Goal: Task Accomplishment & Management: Complete application form

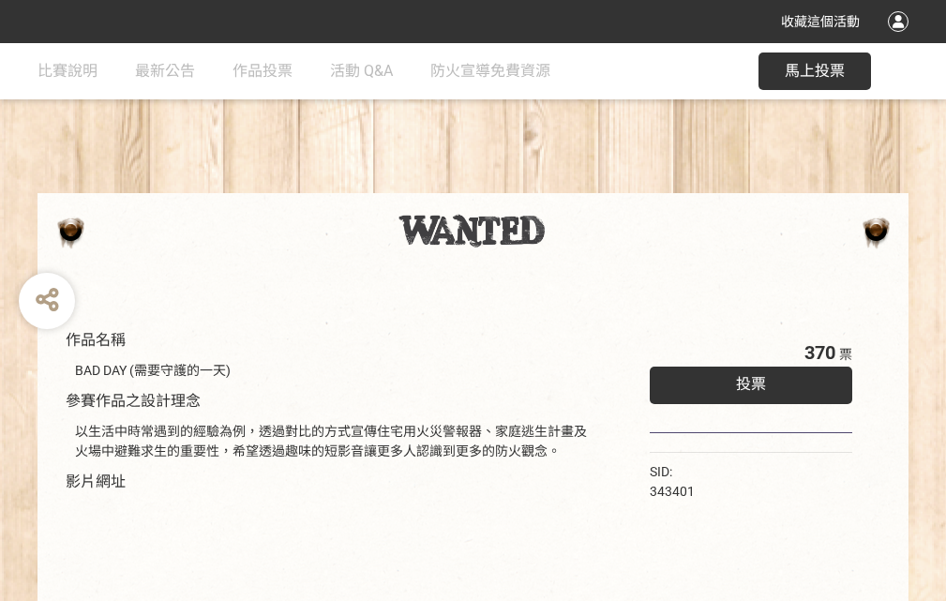
click at [901, 39] on div "收藏這個活動" at bounding box center [473, 21] width 946 height 43
click at [586, 185] on div "作品名稱 BAD DAY (需要守護的一天) 參賽作品之設計理念 以生活中時常遇到的經驗為例，透過對比的方式宣傳住宅用火災警報器、家庭逃生計畫及火場中避難求生…" at bounding box center [473, 437] width 946 height 788
click at [746, 380] on span "投票" at bounding box center [751, 384] width 30 height 18
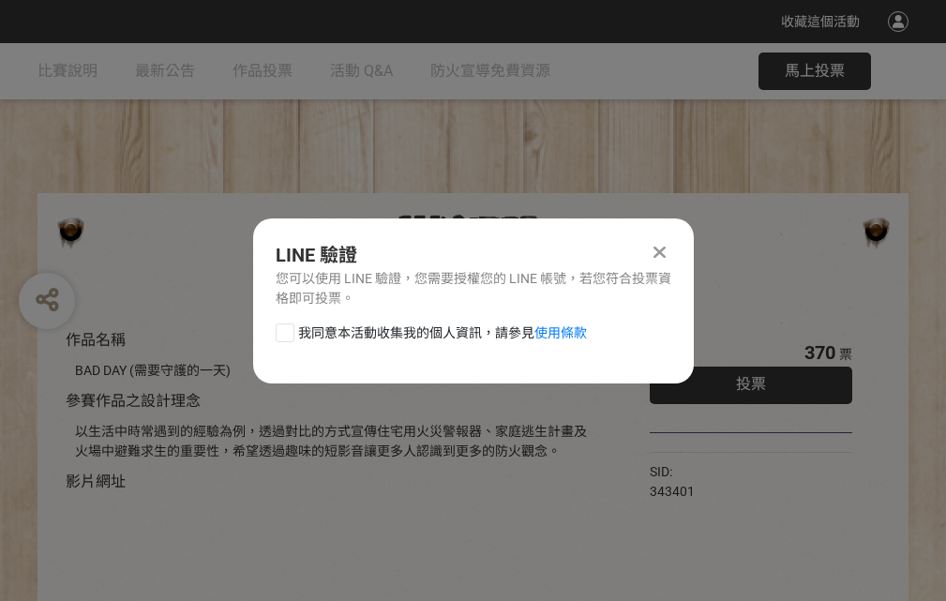
click at [283, 329] on div at bounding box center [285, 332] width 19 height 19
checkbox input "true"
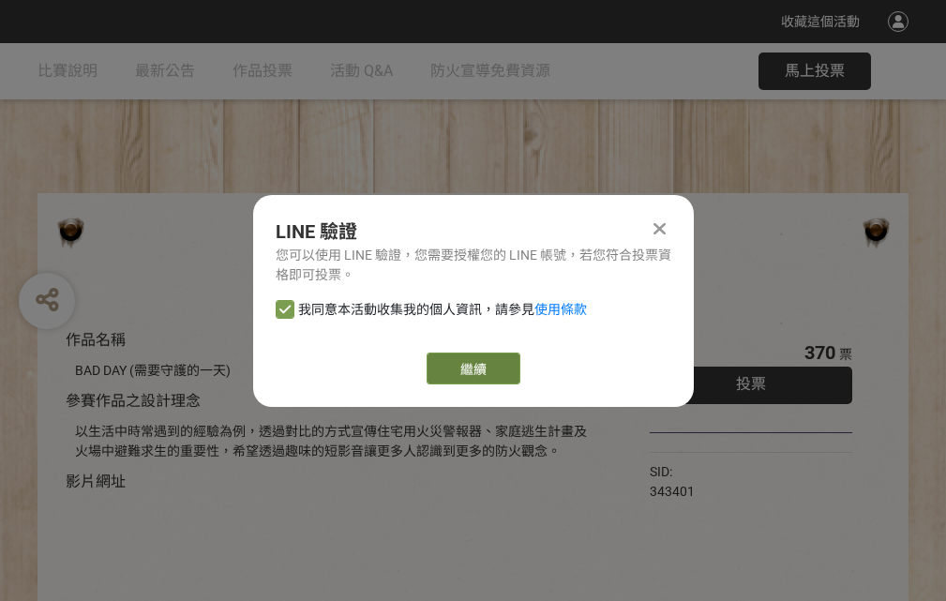
click at [471, 368] on link "繼續" at bounding box center [473, 368] width 94 height 32
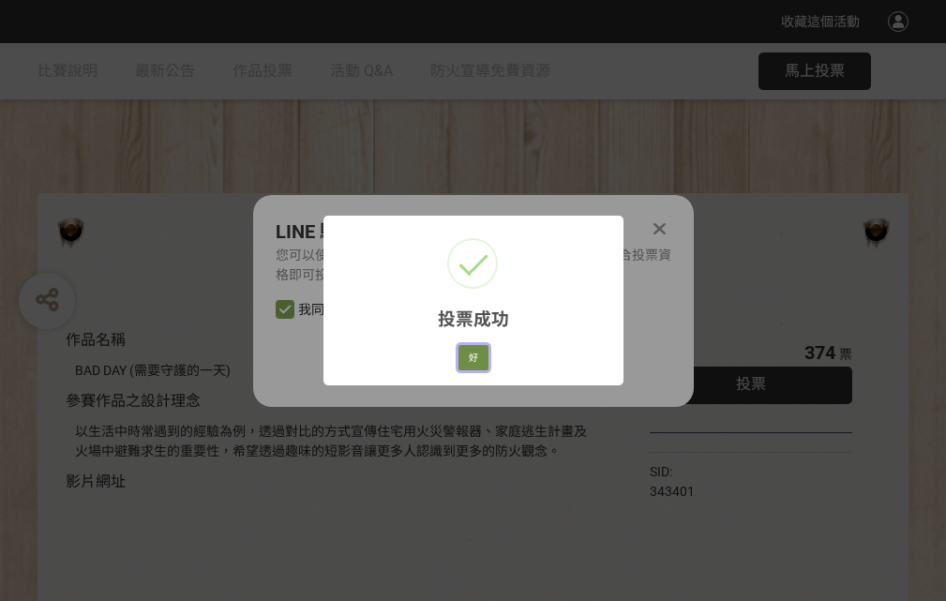
click at [468, 354] on button "好" at bounding box center [473, 358] width 30 height 26
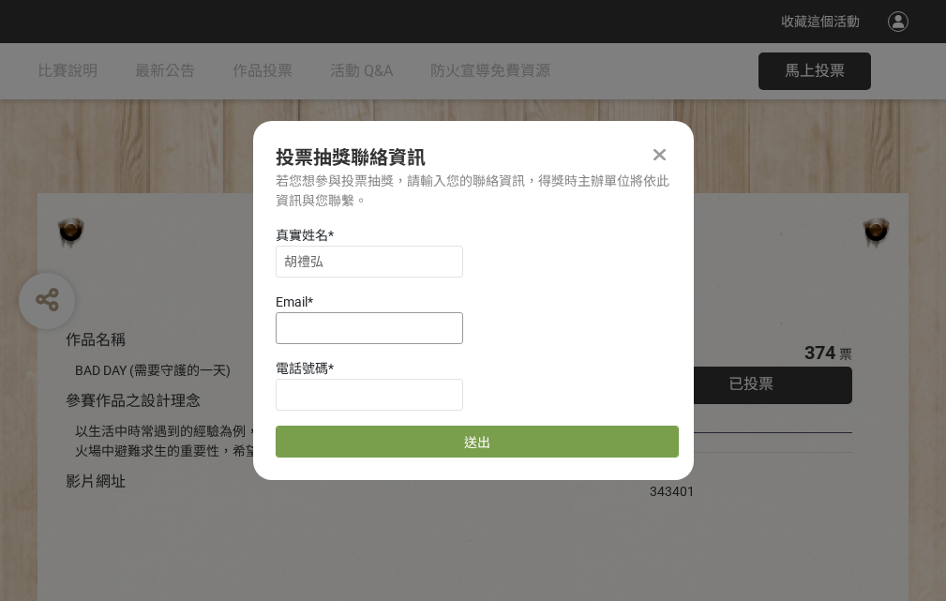
click at [375, 327] on input at bounding box center [369, 328] width 187 height 32
type input "[EMAIL_ADDRESS][DOMAIN_NAME]"
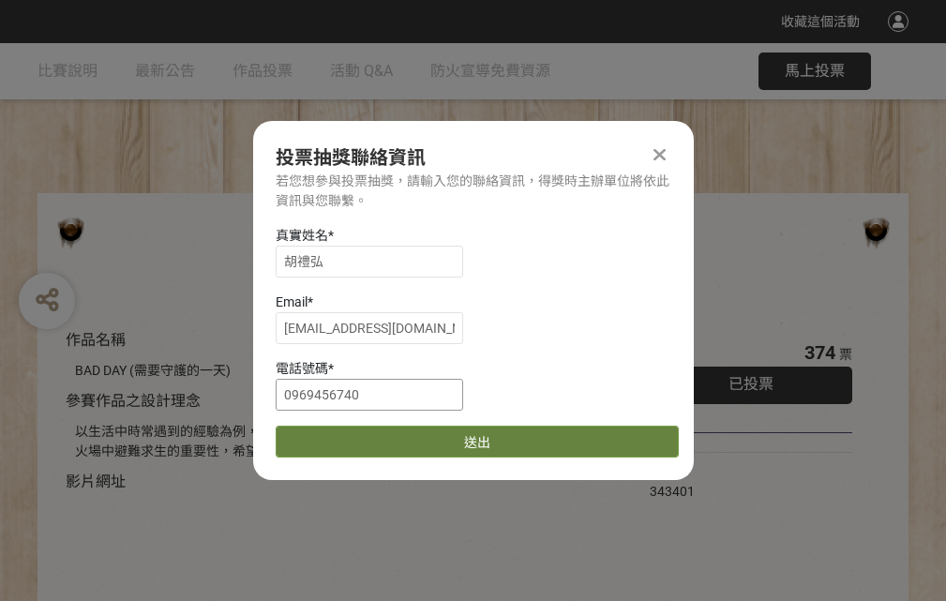
type input "0969456740"
click at [329, 435] on button "送出" at bounding box center [477, 441] width 403 height 32
